Goal: Task Accomplishment & Management: Manage account settings

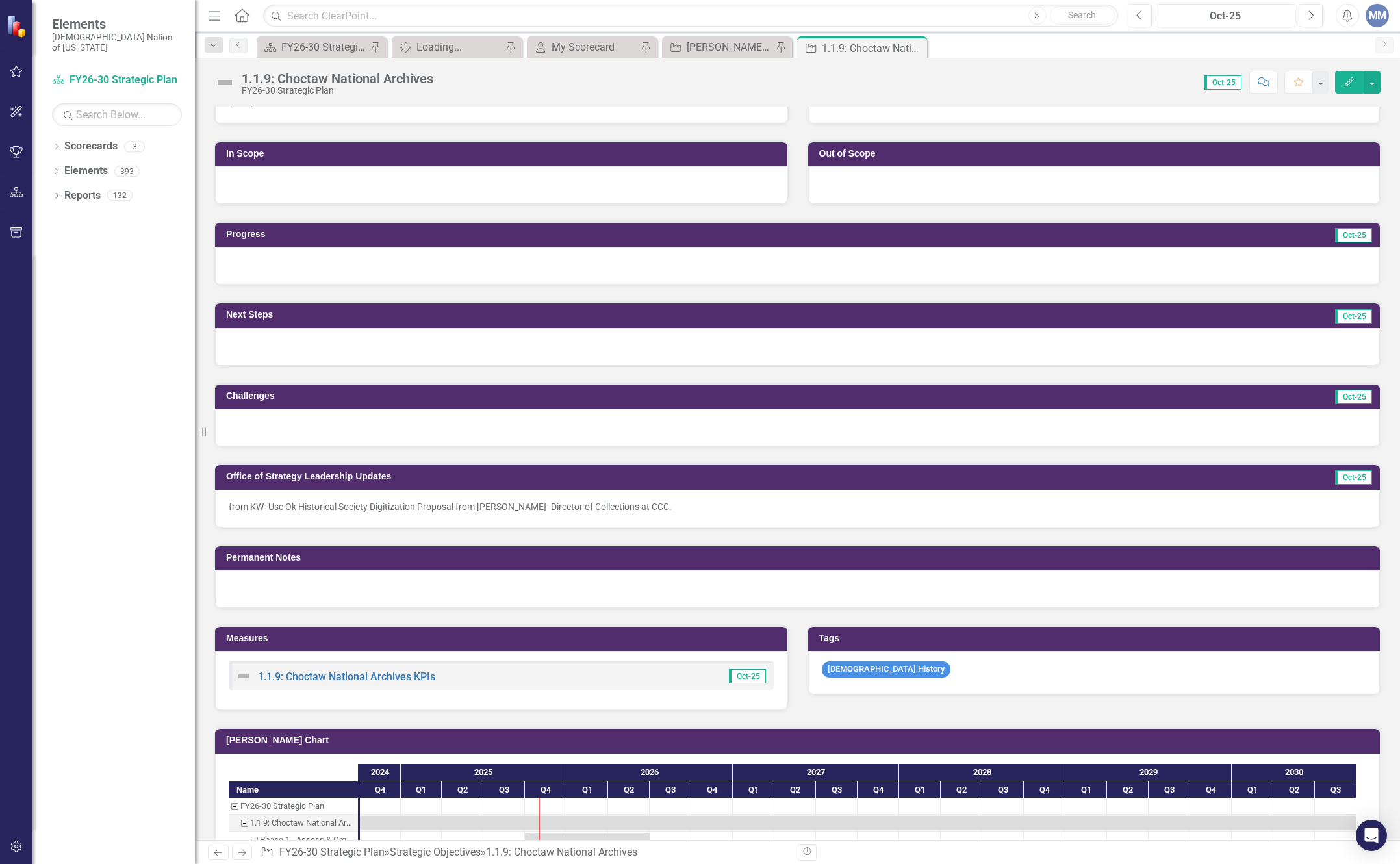
scroll to position [390, 0]
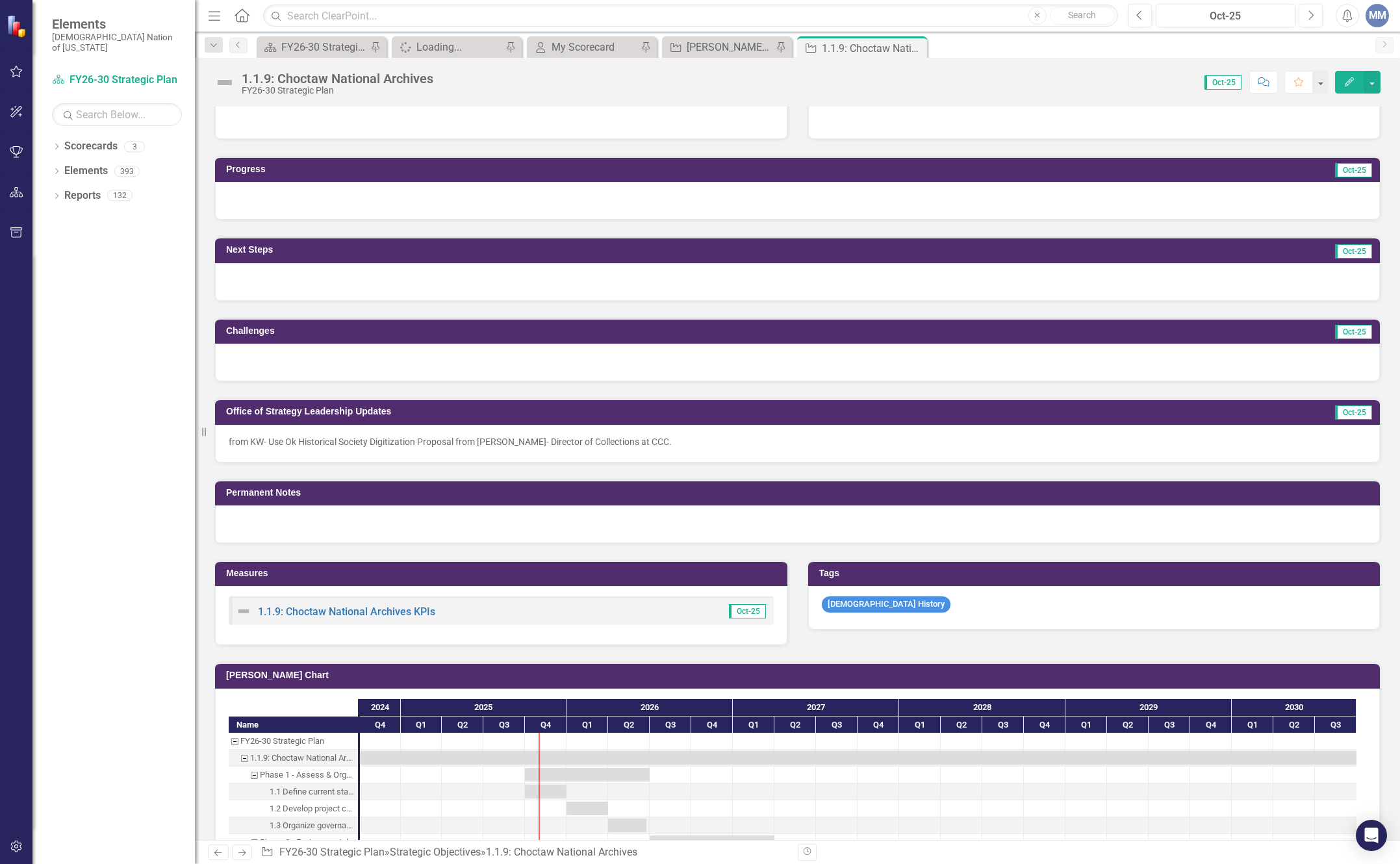
click at [789, 444] on p "from KW- Use Ok Historical Society Digitization Proposal from Dr. Alexandria Go…" at bounding box center [797, 441] width 1138 height 13
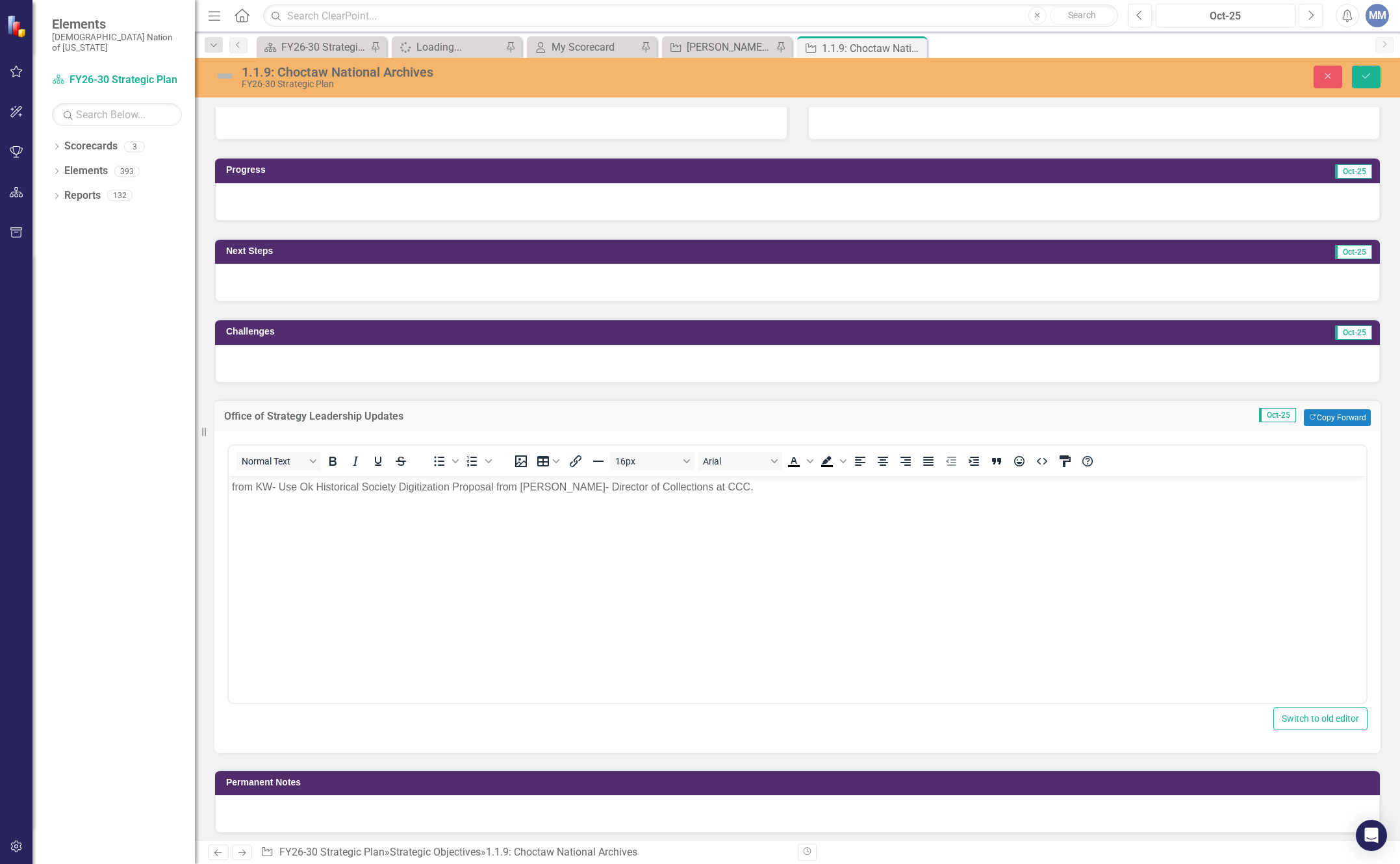
scroll to position [0, 0]
click at [823, 489] on p "from KW- Use Ok Historical Society Digitization Proposal from Dr. Alexandria Go…" at bounding box center [797, 486] width 1131 height 16
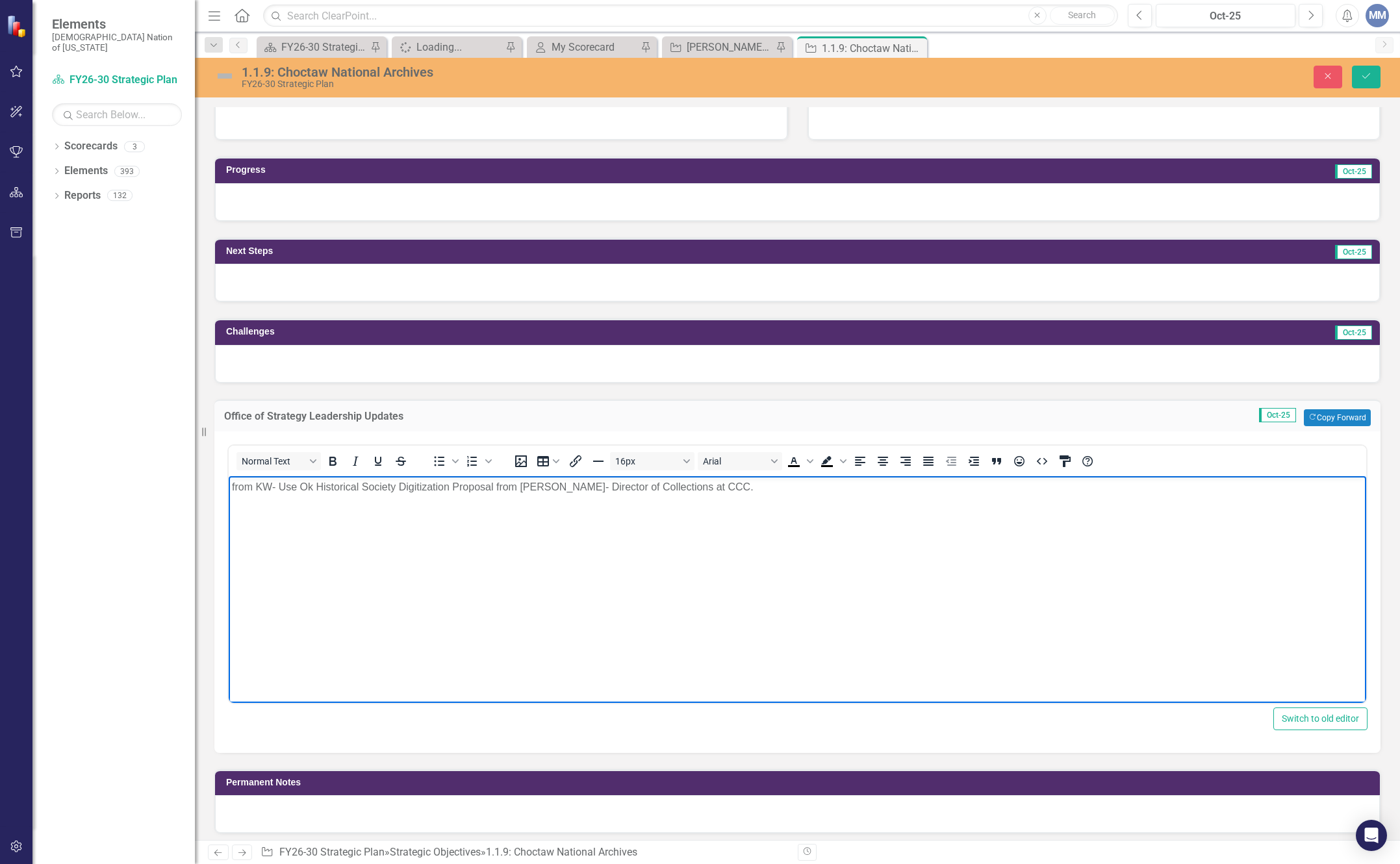
click at [494, 480] on p "from KW- Use Ok Historical Society Digitization Proposal from Dr. Alexandria Go…" at bounding box center [797, 486] width 1131 height 16
click at [994, 481] on p "from KW- Use Ok Historical Society Digitization Proposal: American Indian Archi…" at bounding box center [797, 486] width 1131 height 16
drag, startPoint x: 886, startPoint y: 575, endPoint x: 729, endPoint y: 529, distance: 163.6
click at [885, 575] on body "from KW- Use Ok Historical Society Digitization Proposal: American Indian Archi…" at bounding box center [797, 573] width 1138 height 195
click at [1003, 488] on p "from KW- Use Ok Historical Society Digitization Proposal: American Indian Archi…" at bounding box center [797, 486] width 1131 height 16
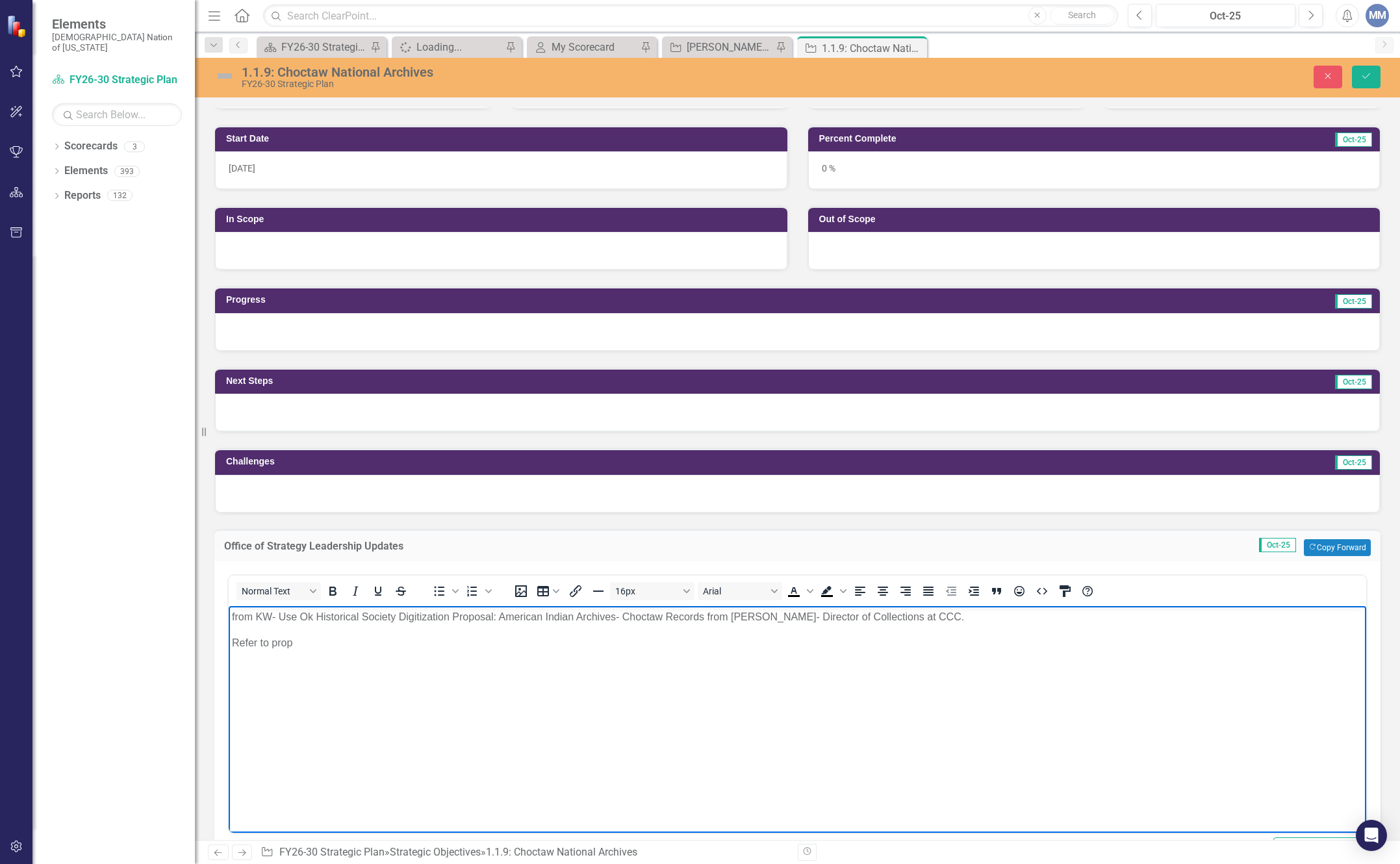
scroll to position [325, 0]
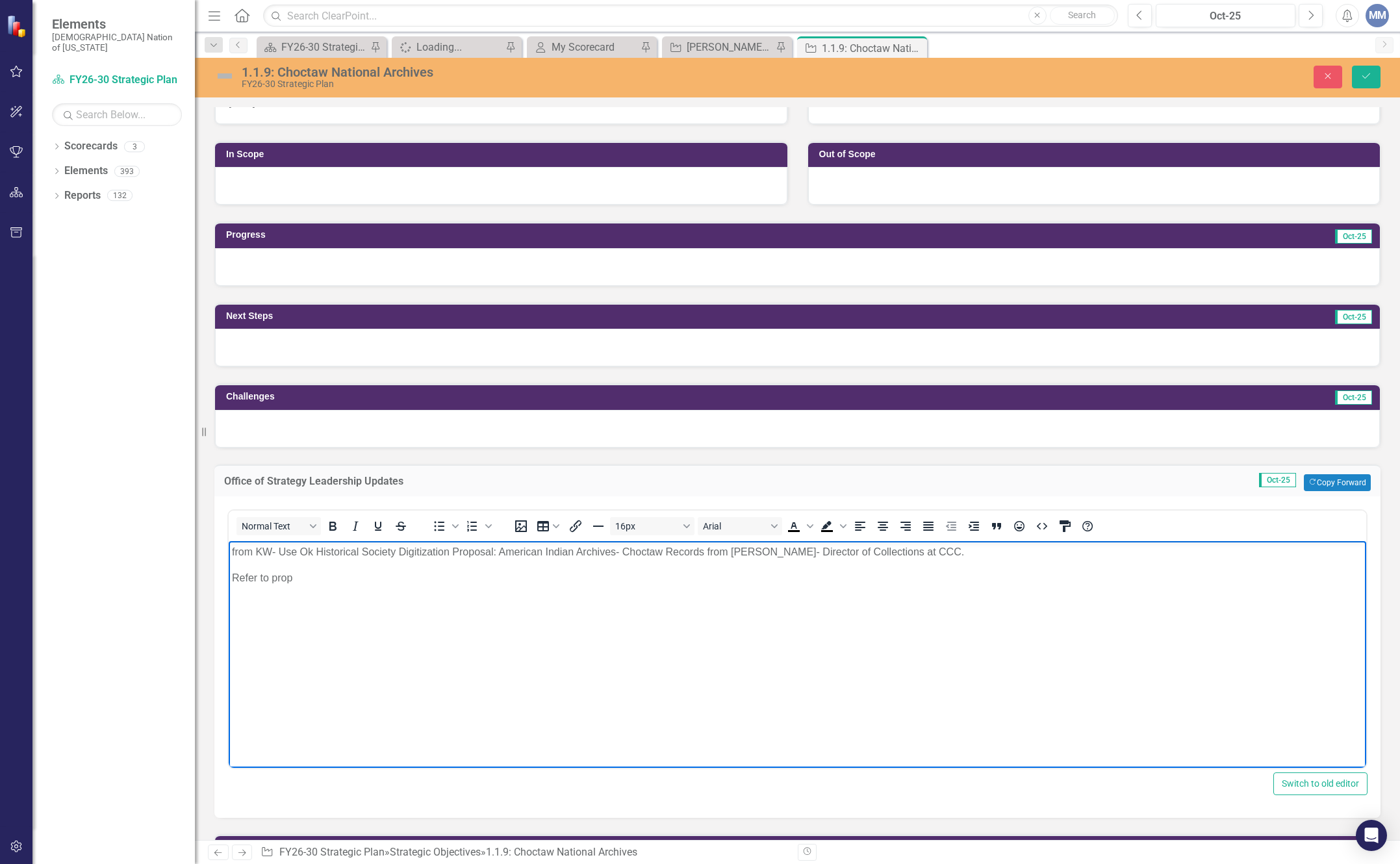
click at [438, 652] on body "from KW- Use Ok Historical Society Digitization Proposal: American Indian Archi…" at bounding box center [797, 638] width 1138 height 195
click at [297, 573] on p "Refer to prop" at bounding box center [797, 578] width 1131 height 16
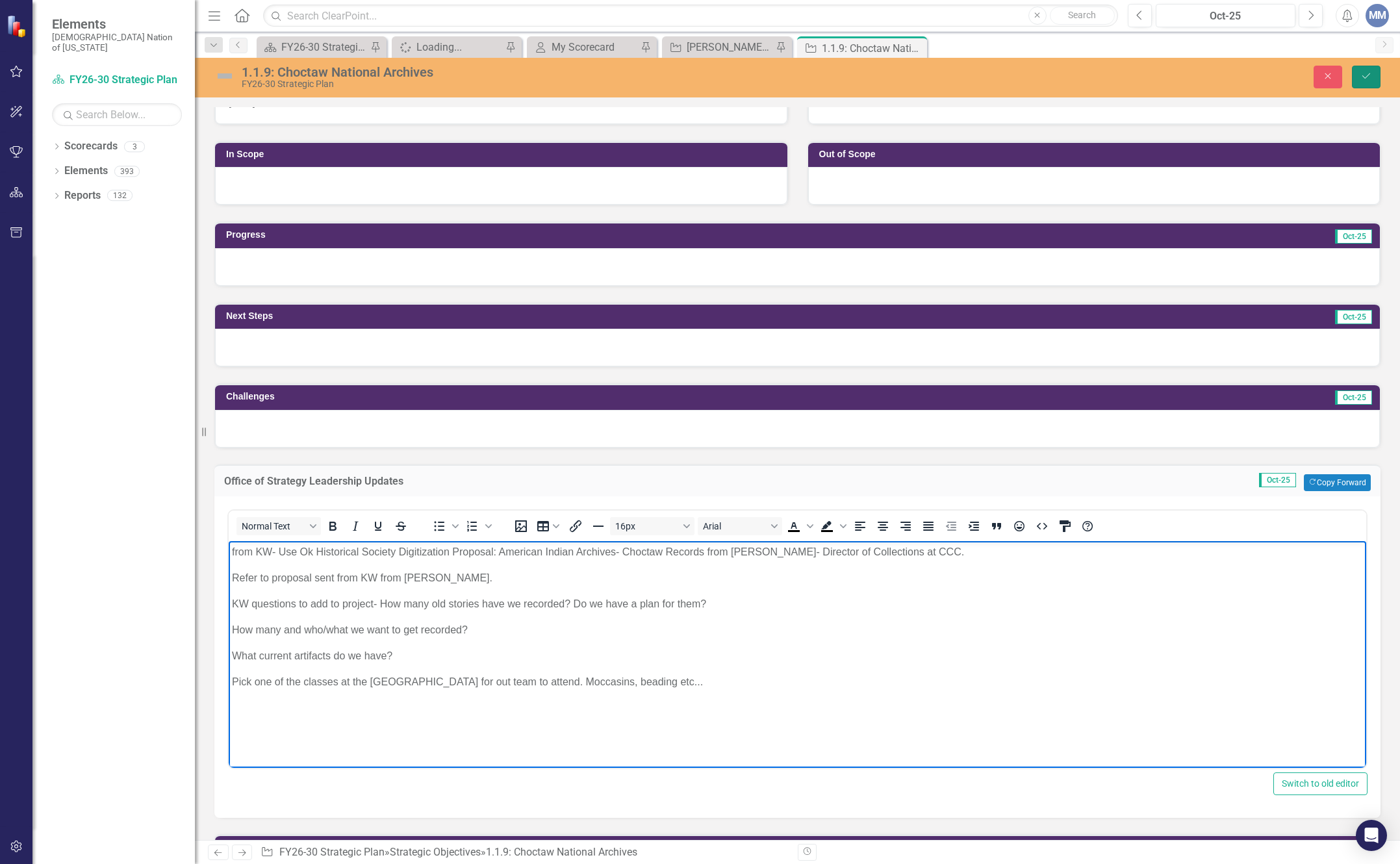
click at [1373, 69] on button "Save" at bounding box center [1367, 77] width 29 height 23
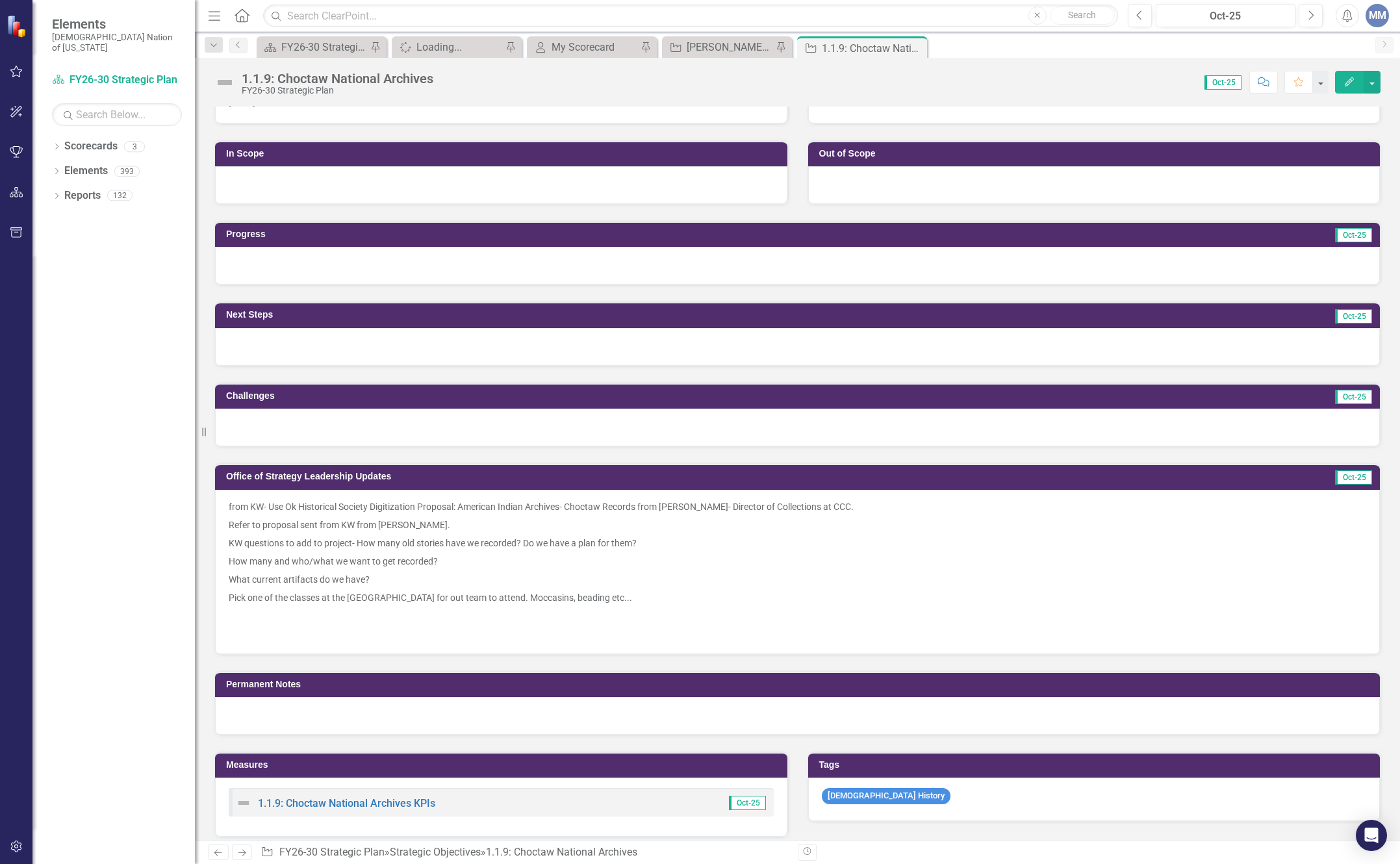
scroll to position [0, 0]
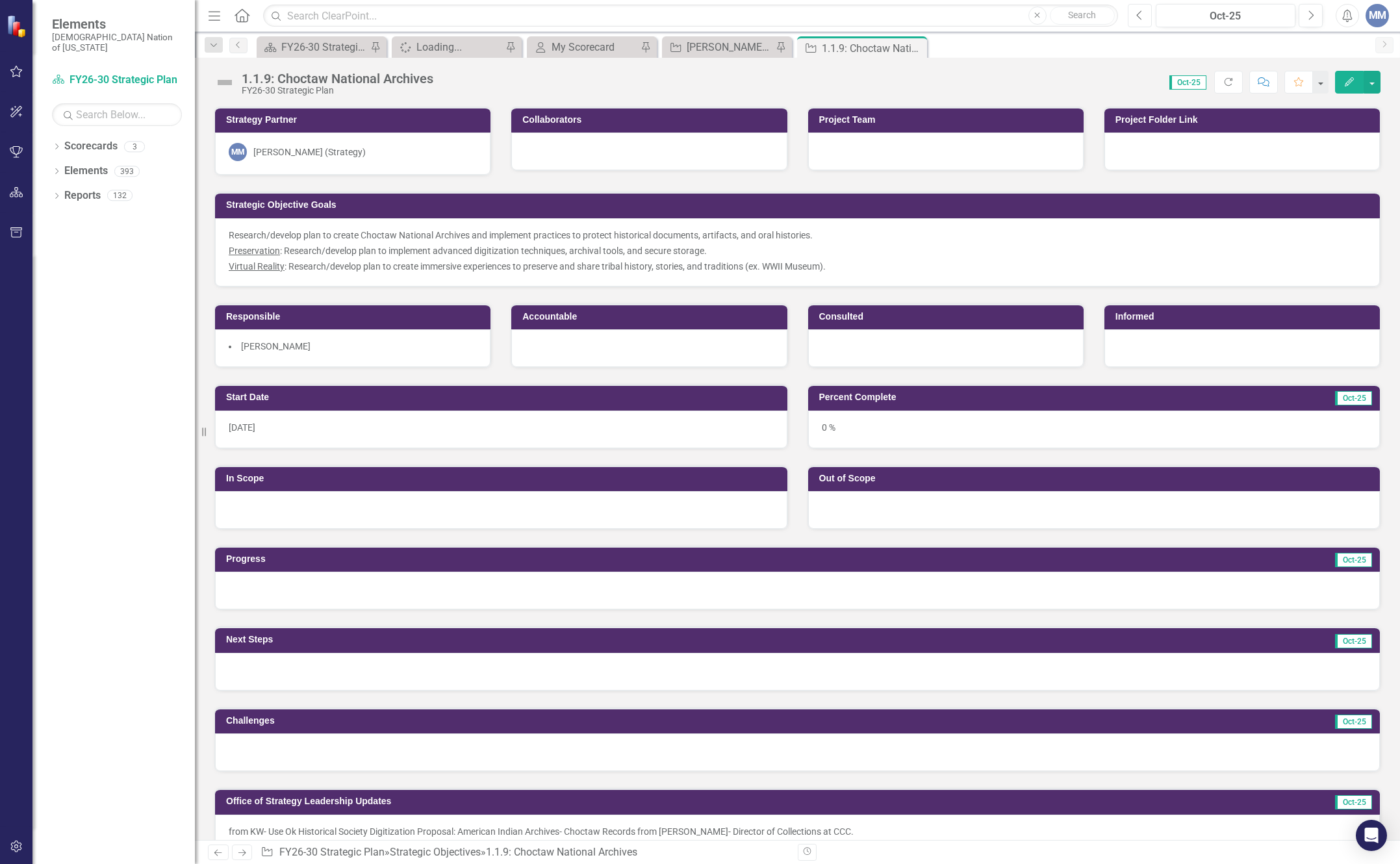
click at [1139, 23] on button "Previous" at bounding box center [1140, 15] width 24 height 23
click at [735, 45] on div "[PERSON_NAME] SO's" at bounding box center [729, 48] width 86 height 17
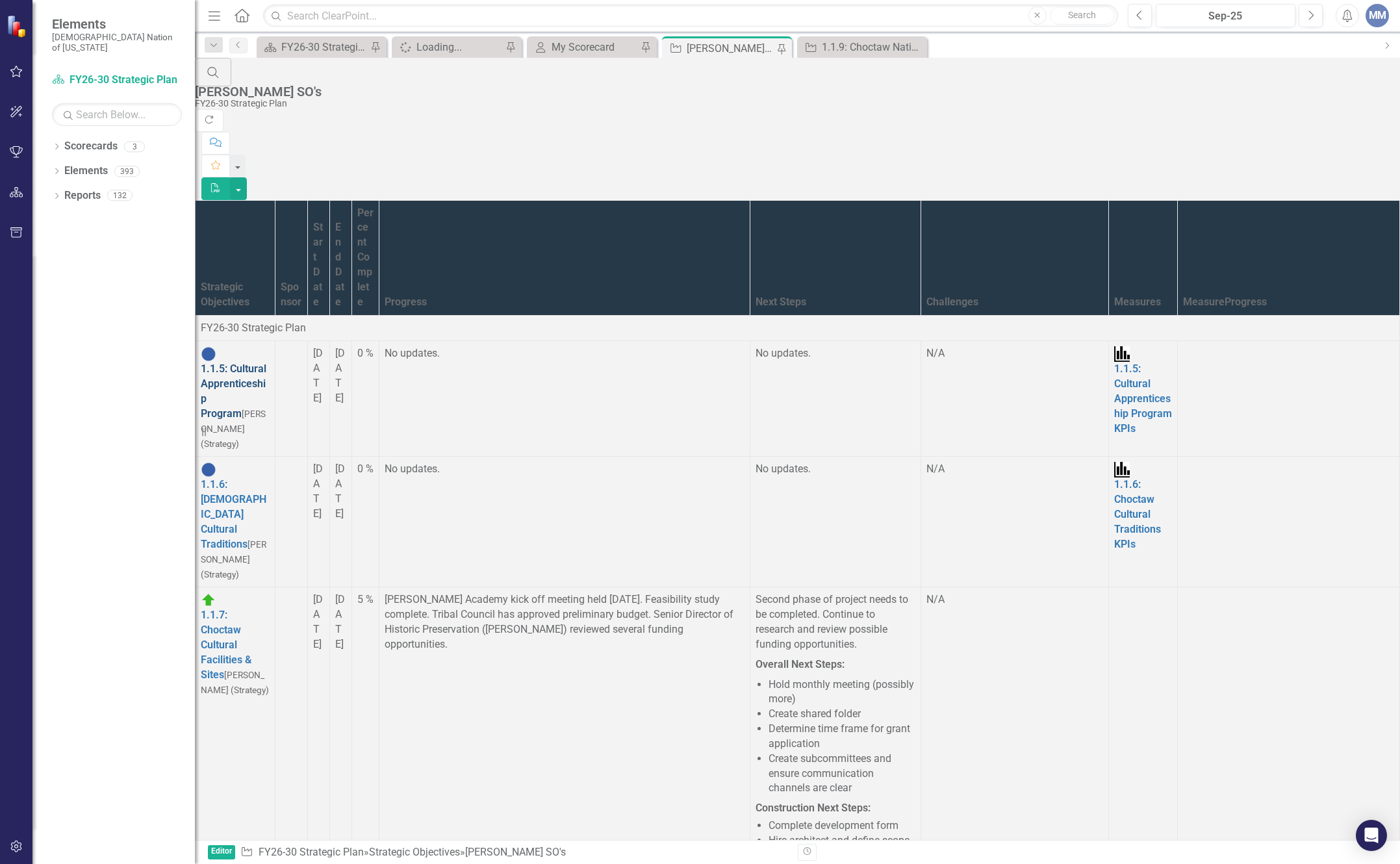
click at [267, 363] on link "1.1.5: Cultural Apprenticeship Program" at bounding box center [233, 391] width 66 height 57
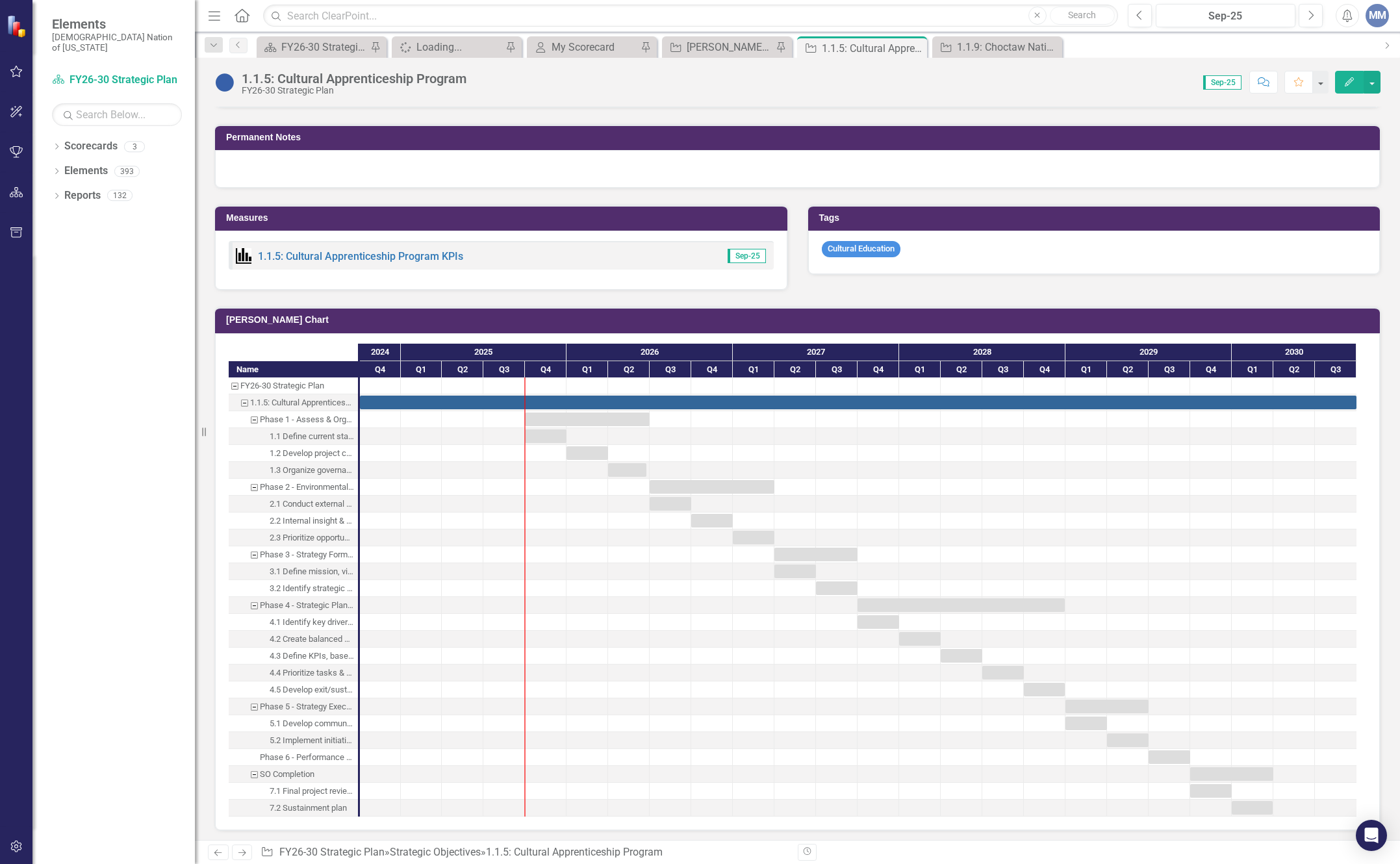
scroll to position [780, 0]
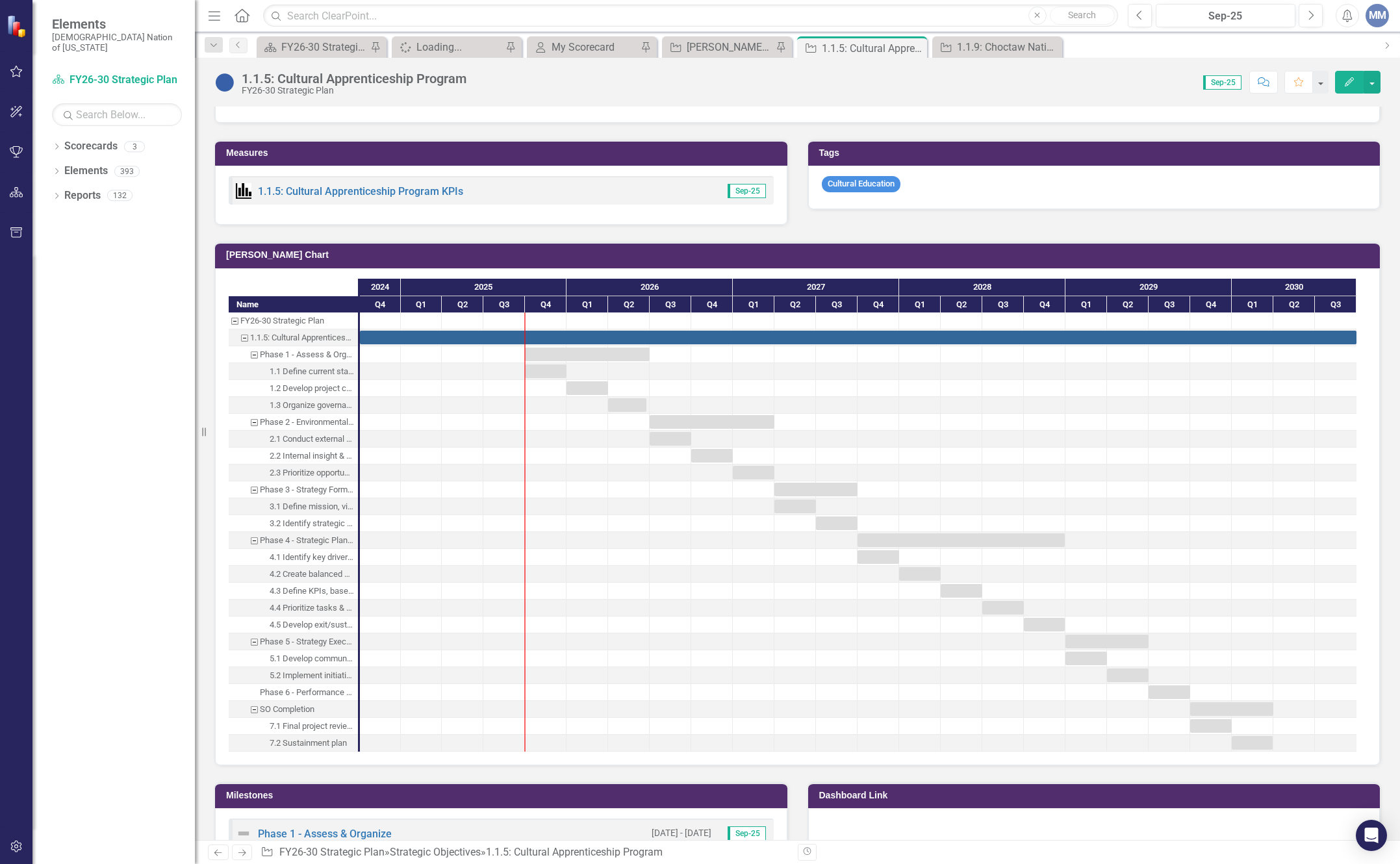
click at [1090, 260] on h3 "[PERSON_NAME] Chart" at bounding box center [800, 255] width 1148 height 10
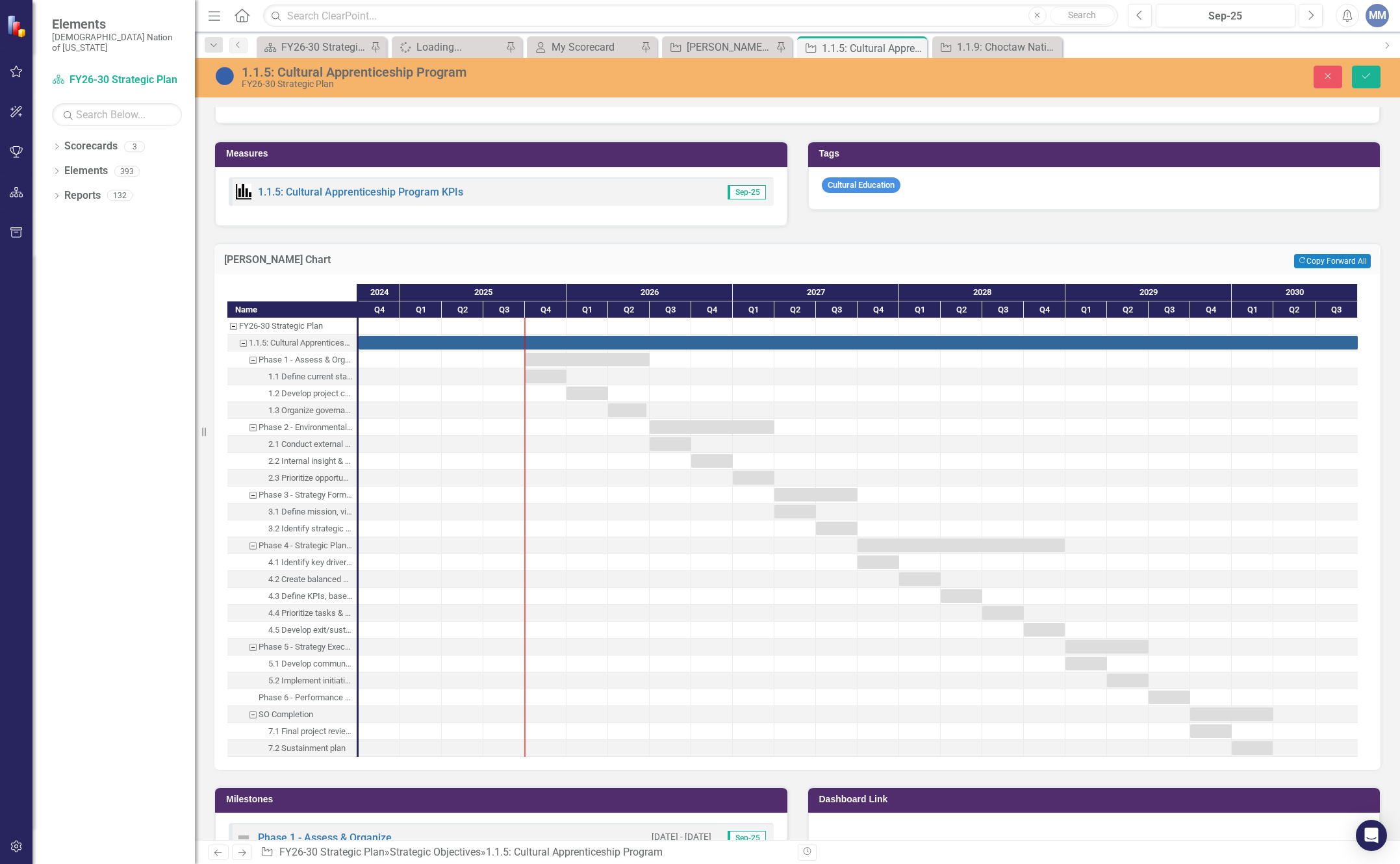
click at [420, 270] on td "[PERSON_NAME] Chart" at bounding box center [557, 261] width 666 height 17
click at [1380, 49] on link "Next" at bounding box center [1386, 47] width 27 height 21
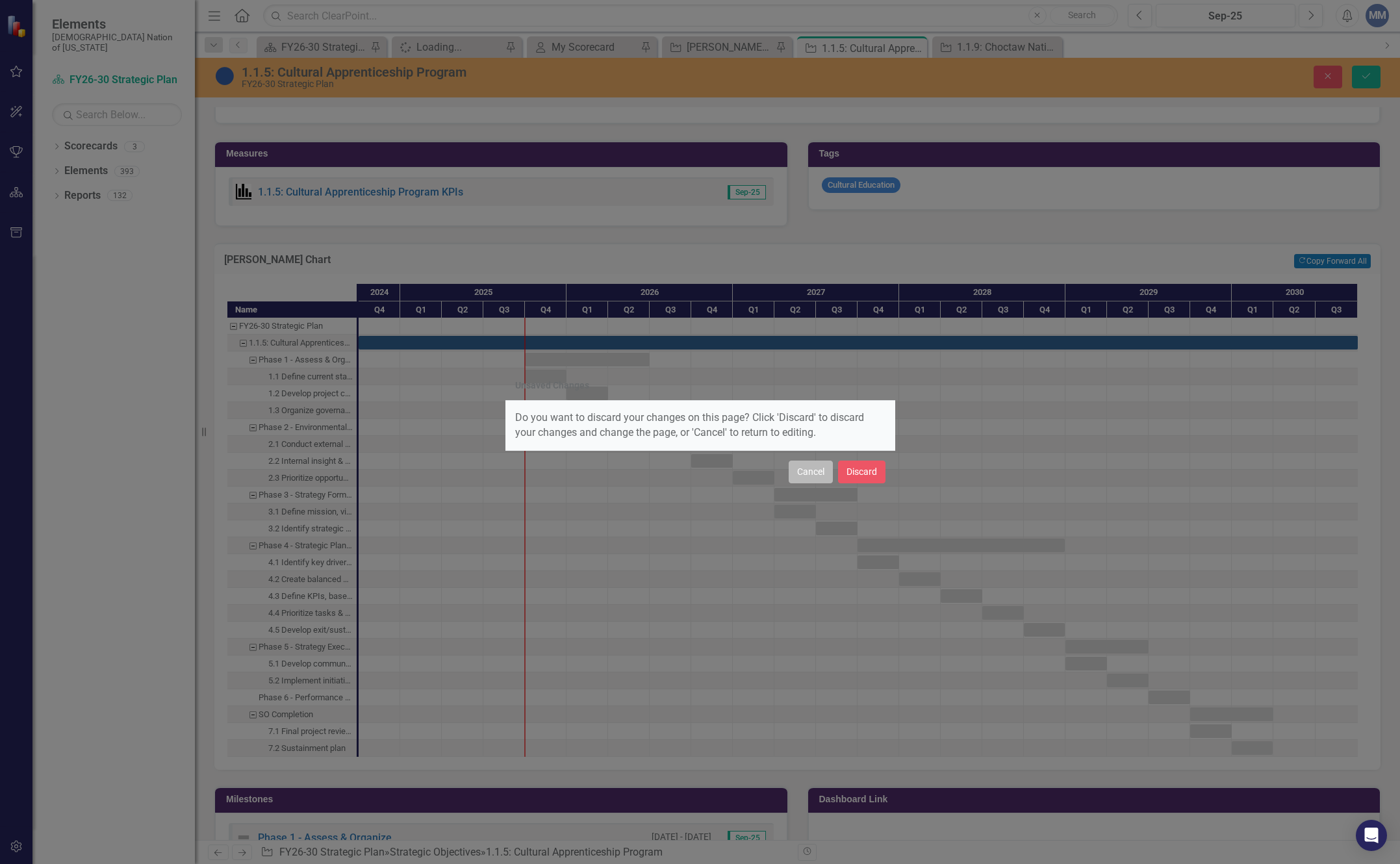
click at [804, 463] on button "Cancel" at bounding box center [811, 472] width 45 height 23
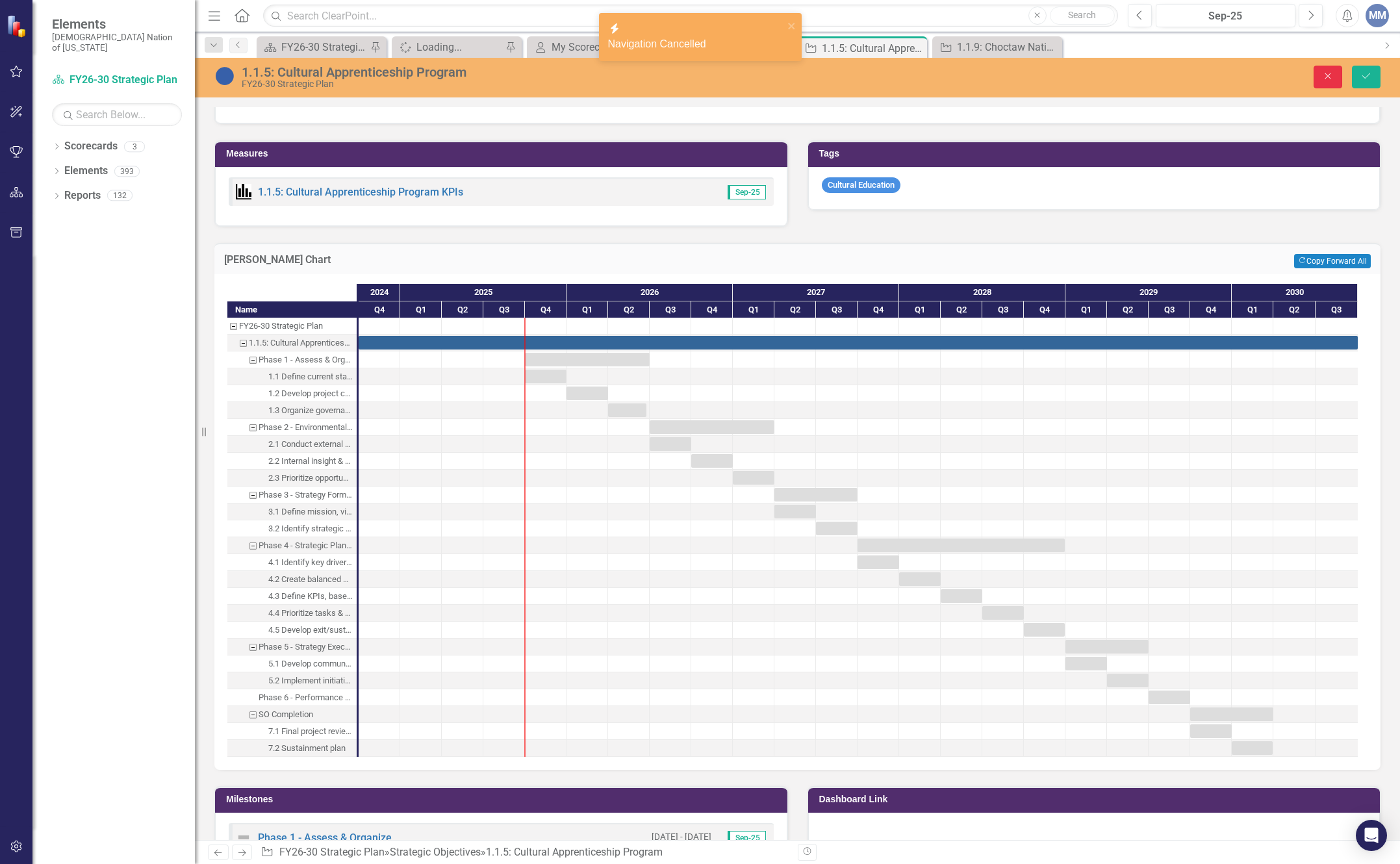
click at [1323, 78] on icon "Close" at bounding box center [1328, 76] width 11 height 9
